Goal: Navigation & Orientation: Find specific page/section

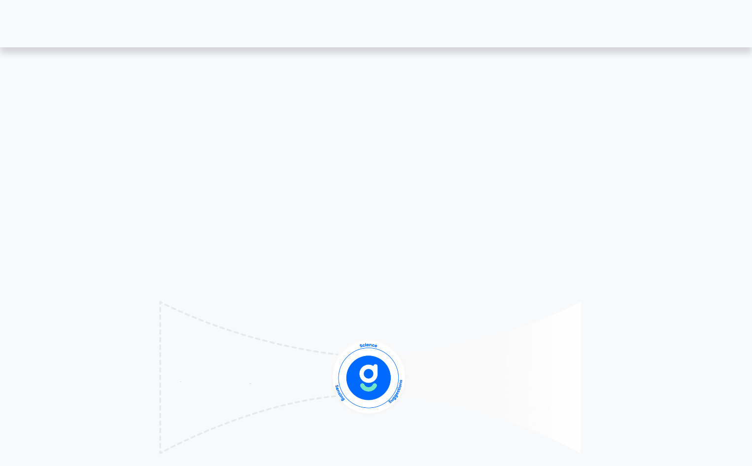
select select "English"
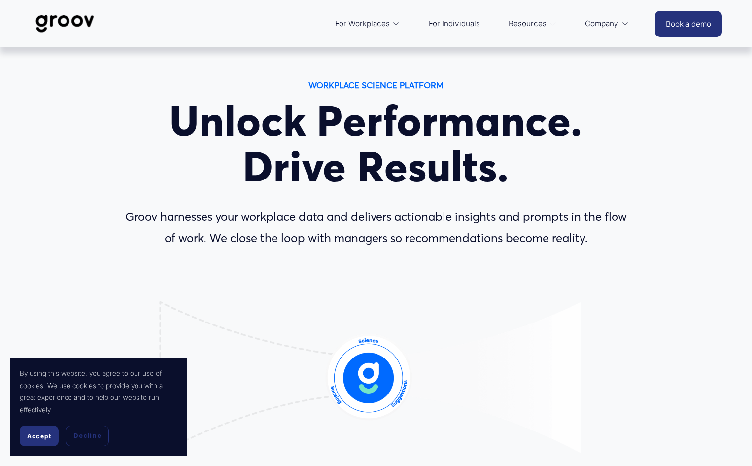
click at [31, 434] on span "Accept" at bounding box center [39, 435] width 24 height 7
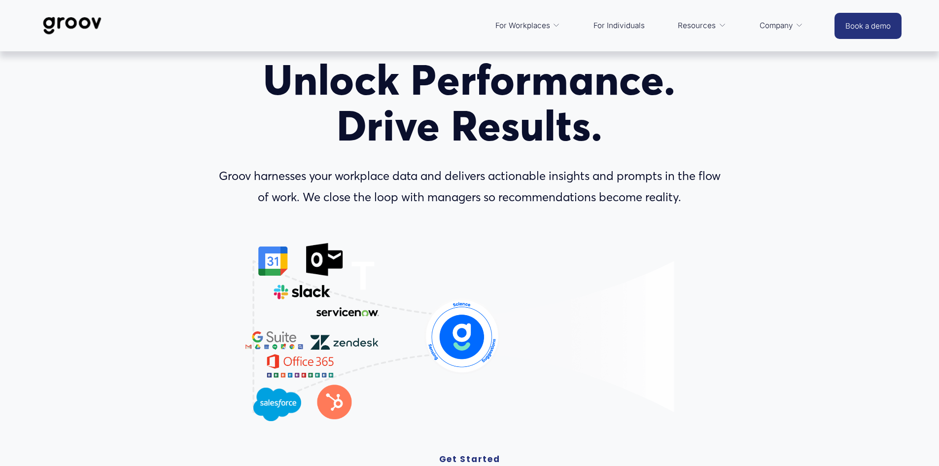
scroll to position [49, 0]
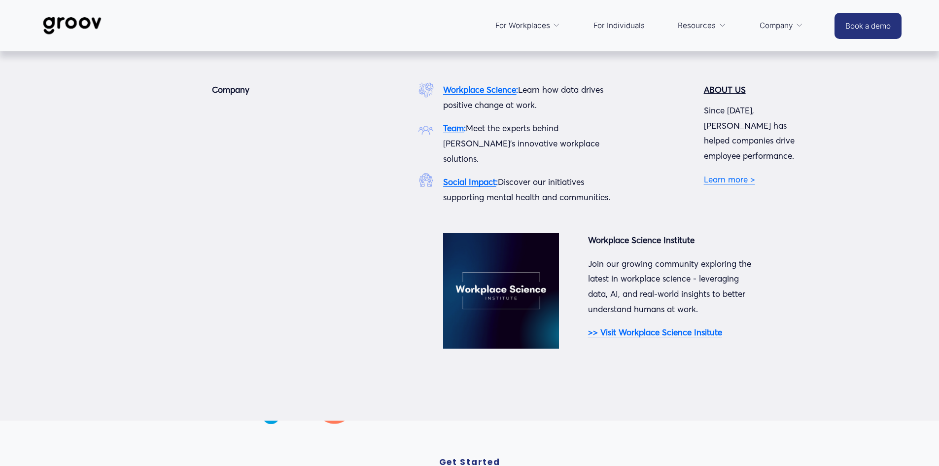
click at [733, 174] on link "Learn more >" at bounding box center [729, 179] width 51 height 10
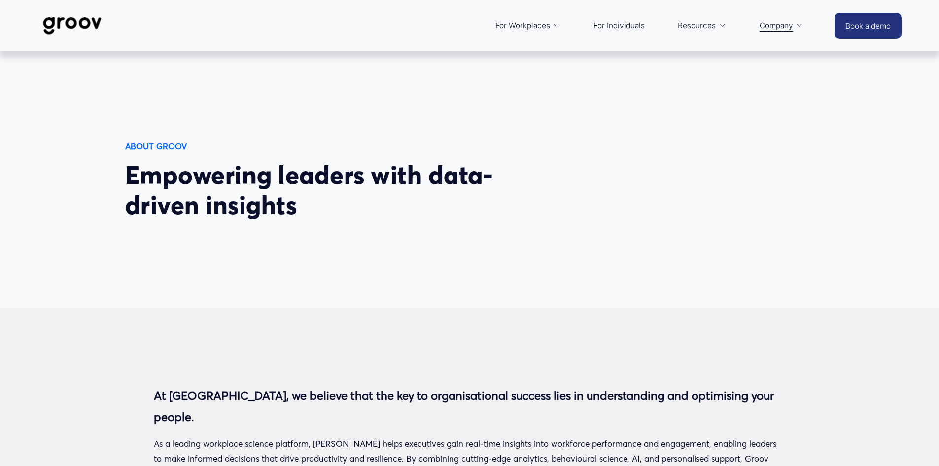
select select "English"
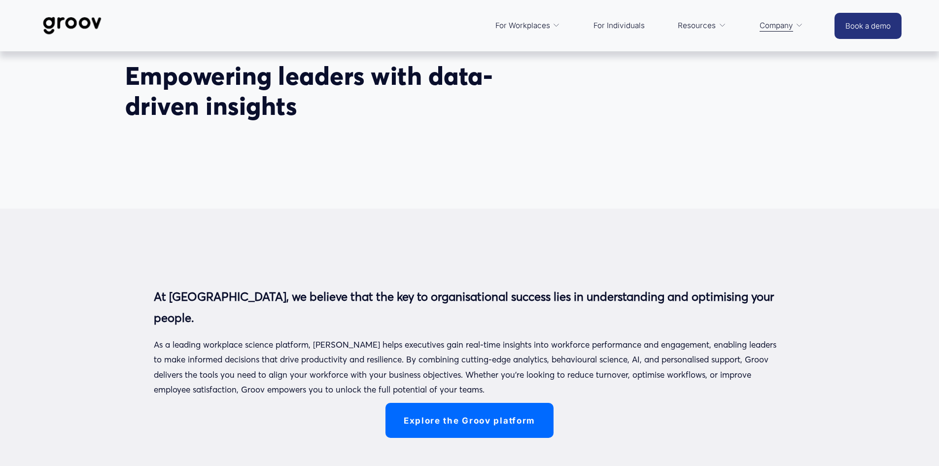
scroll to position [99, 0]
click at [77, 18] on img at bounding box center [71, 25] width 69 height 33
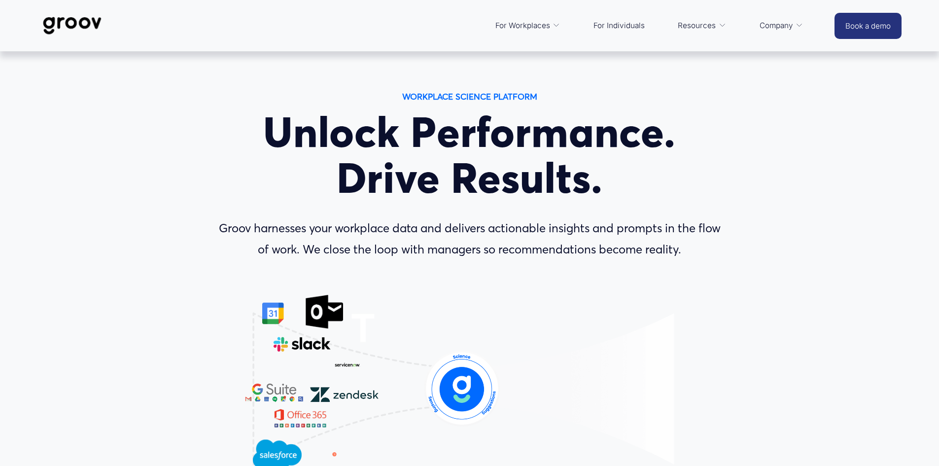
select select "English"
